Goal: Information Seeking & Learning: Get advice/opinions

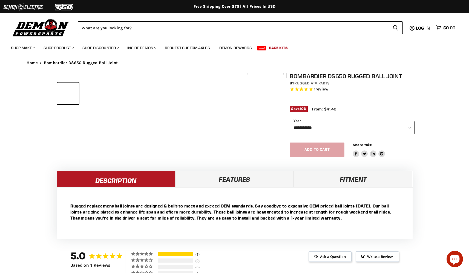
select select "******"
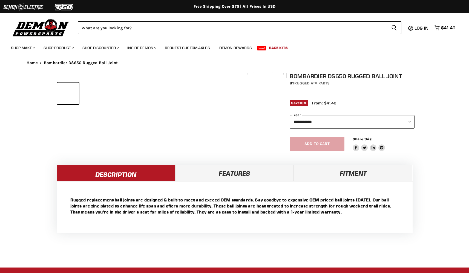
select select "******"
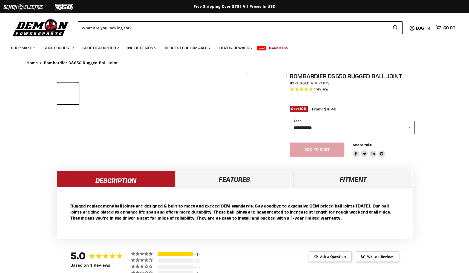
select select "******"
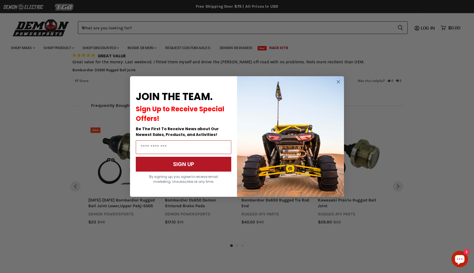
scroll to position [408, 0]
